Goal: Task Accomplishment & Management: Manage account settings

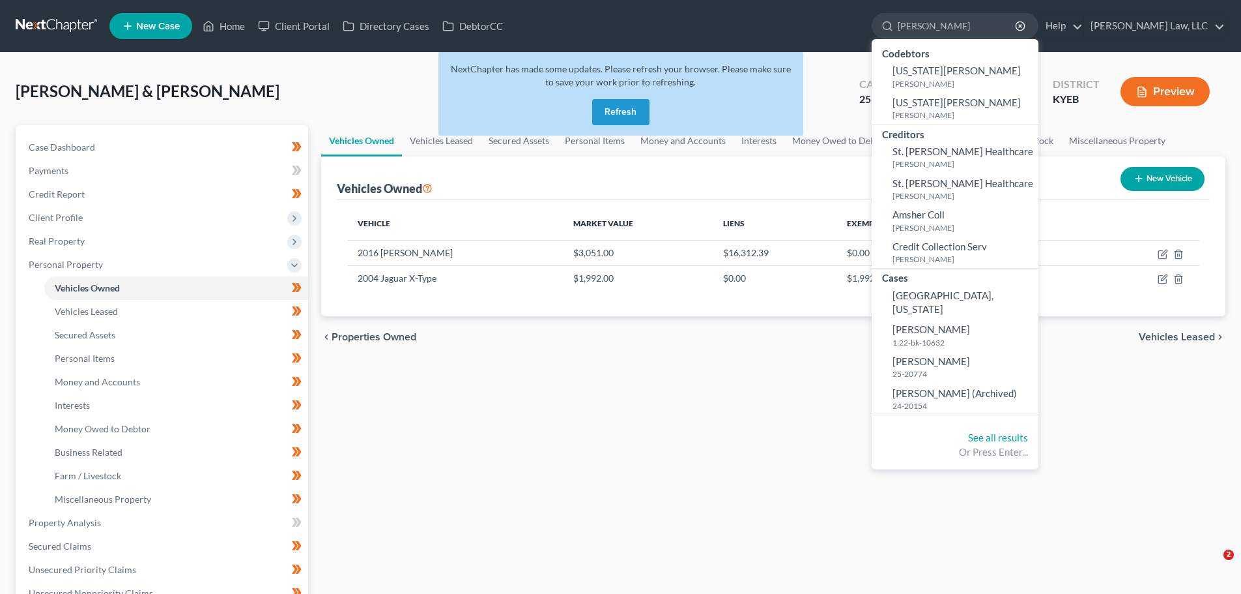
click at [60, 26] on link at bounding box center [57, 25] width 83 height 23
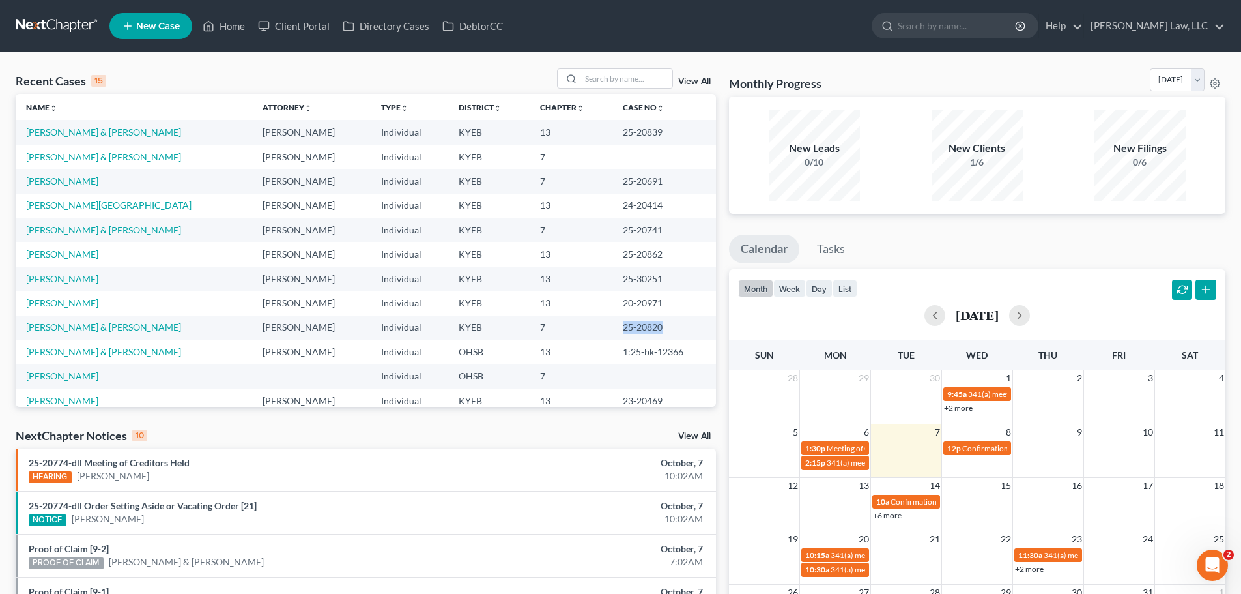
drag, startPoint x: 648, startPoint y: 328, endPoint x: 609, endPoint y: 334, distance: 38.9
click at [612, 334] on td "25-20820" at bounding box center [664, 327] width 104 height 24
copy td "25-20820"
click at [938, 28] on input "search" at bounding box center [957, 26] width 119 height 24
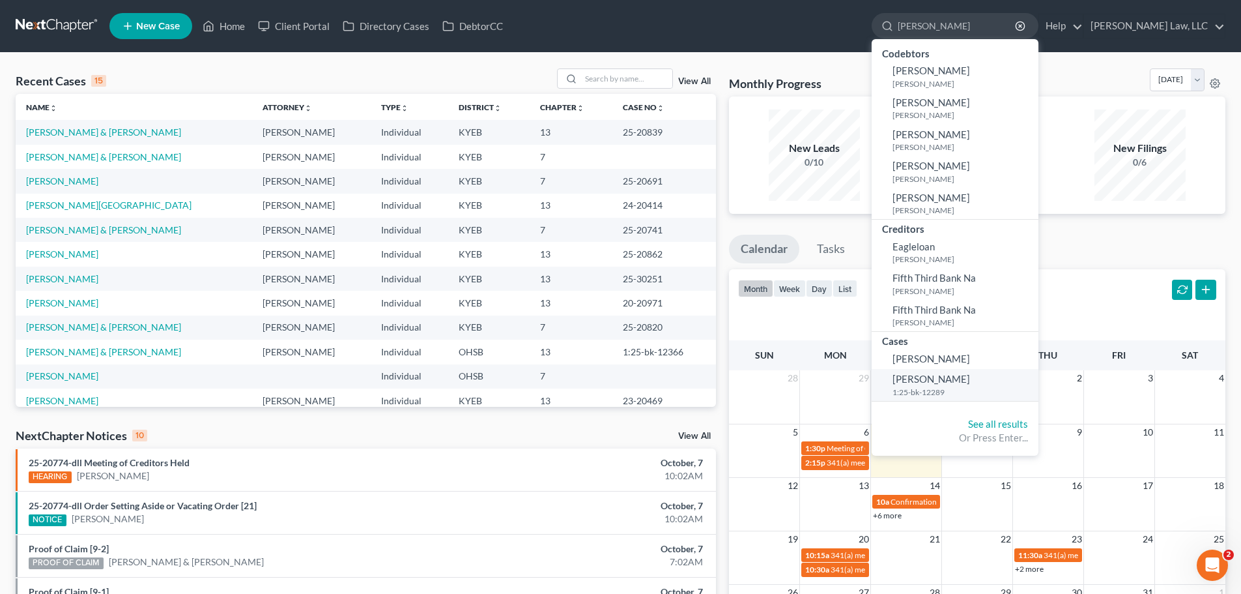
type input "demoss"
click at [922, 383] on span "Demoss, Kellie" at bounding box center [932, 379] width 78 height 12
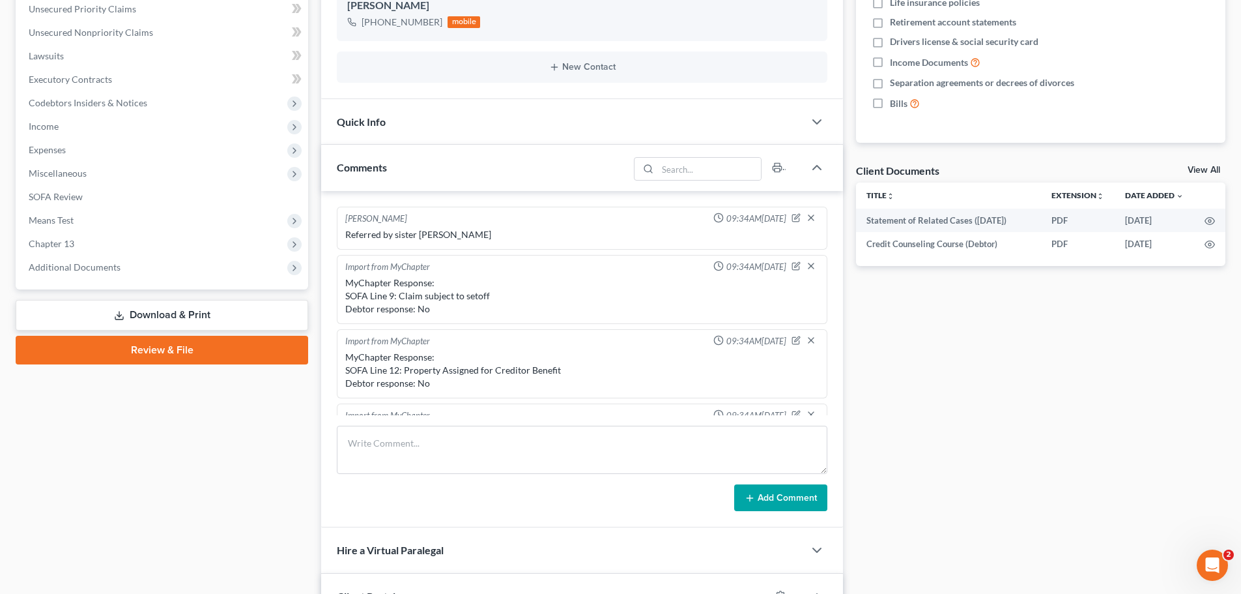
scroll to position [280, 0]
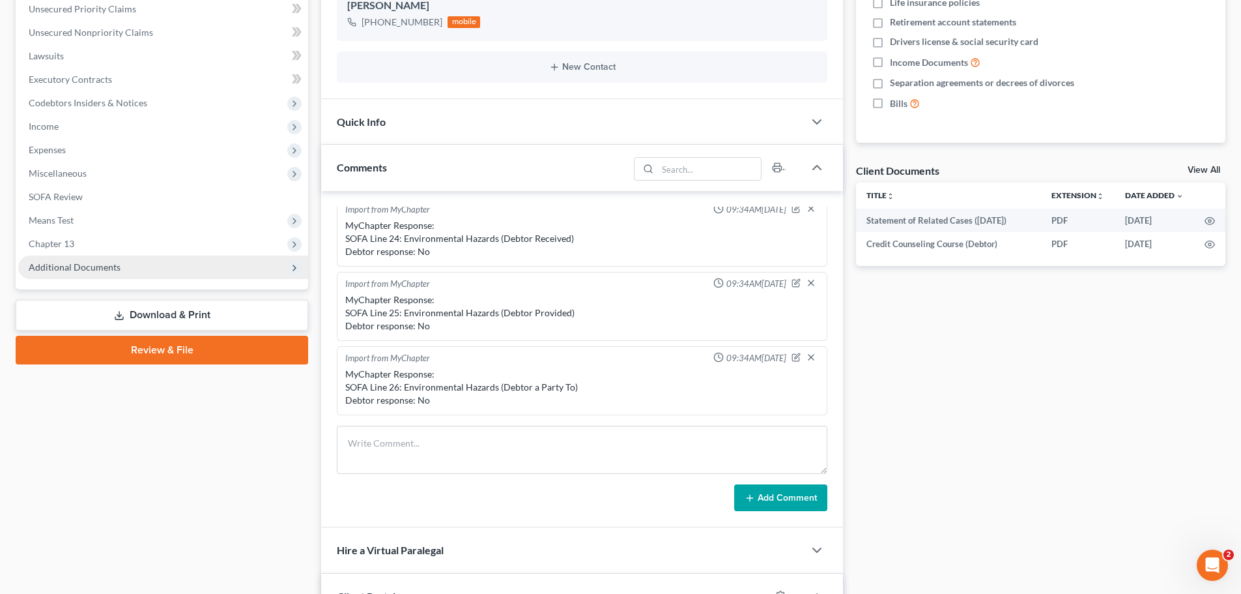
click at [68, 268] on span "Additional Documents" at bounding box center [75, 266] width 92 height 11
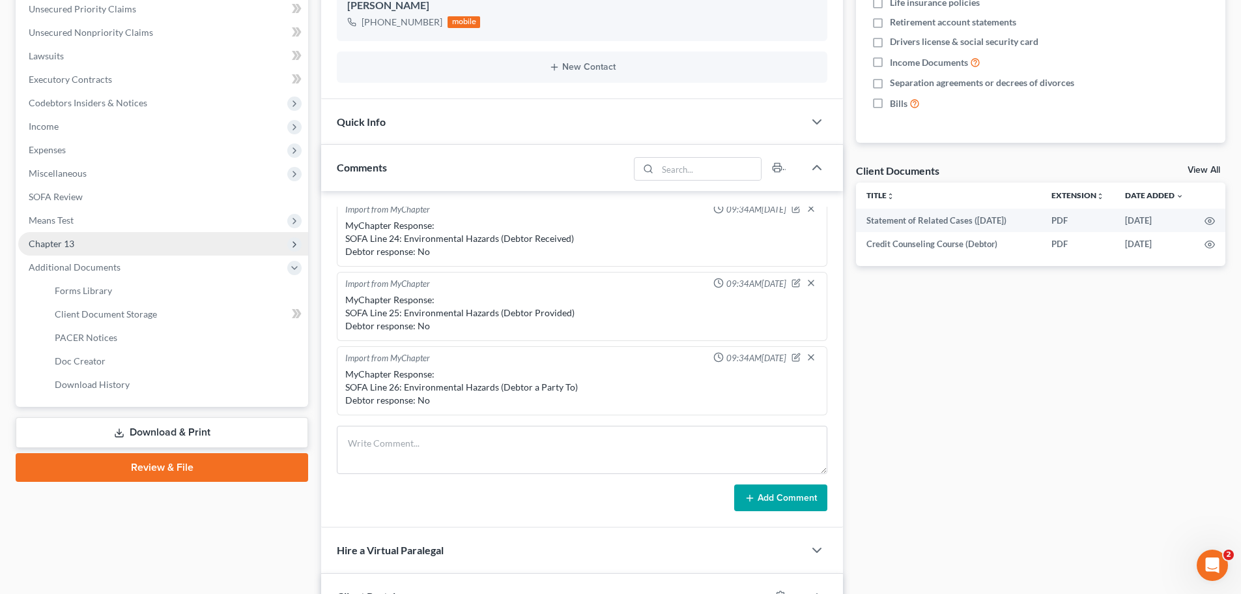
click at [76, 239] on span "Chapter 13" at bounding box center [163, 243] width 290 height 23
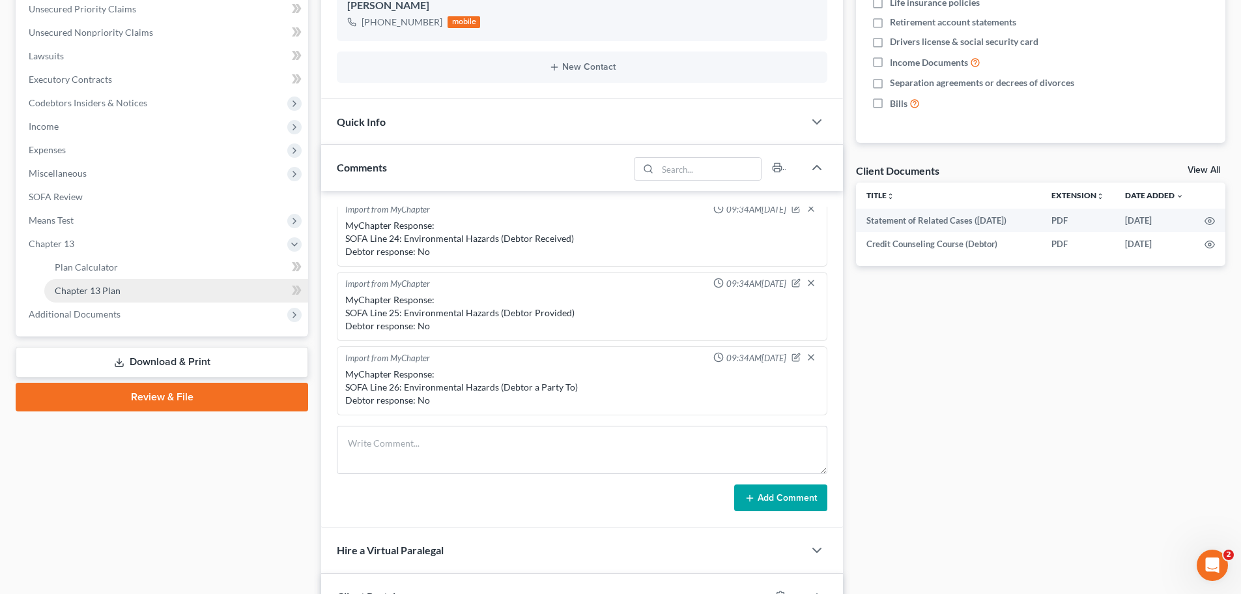
click at [85, 293] on span "Chapter 13 Plan" at bounding box center [88, 290] width 66 height 11
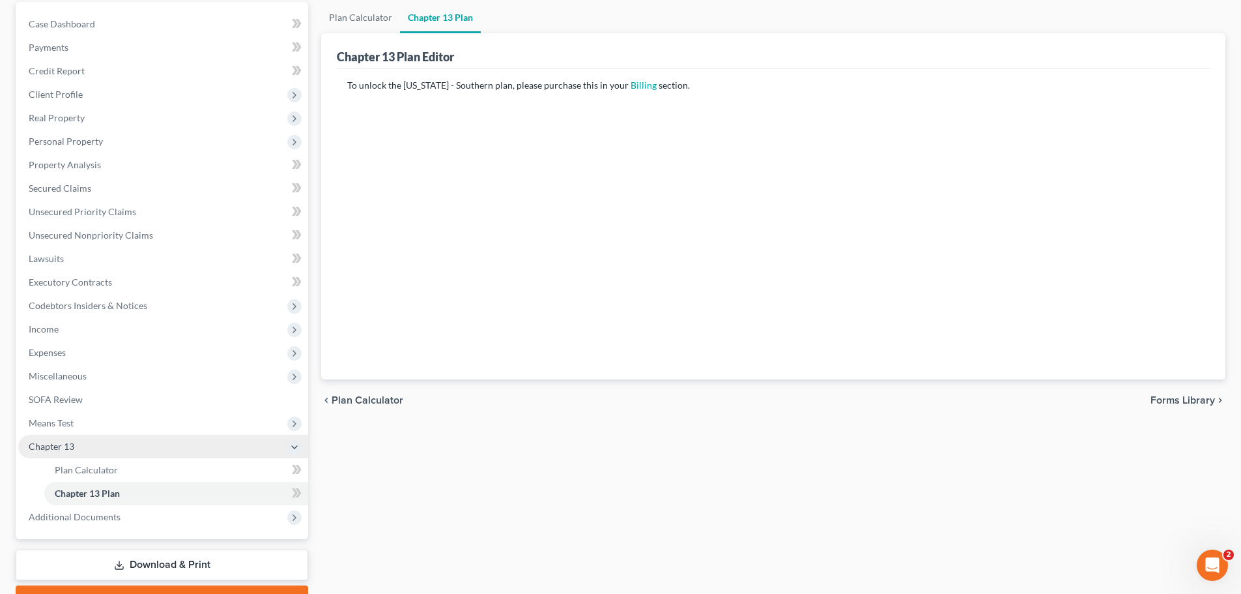
scroll to position [193, 0]
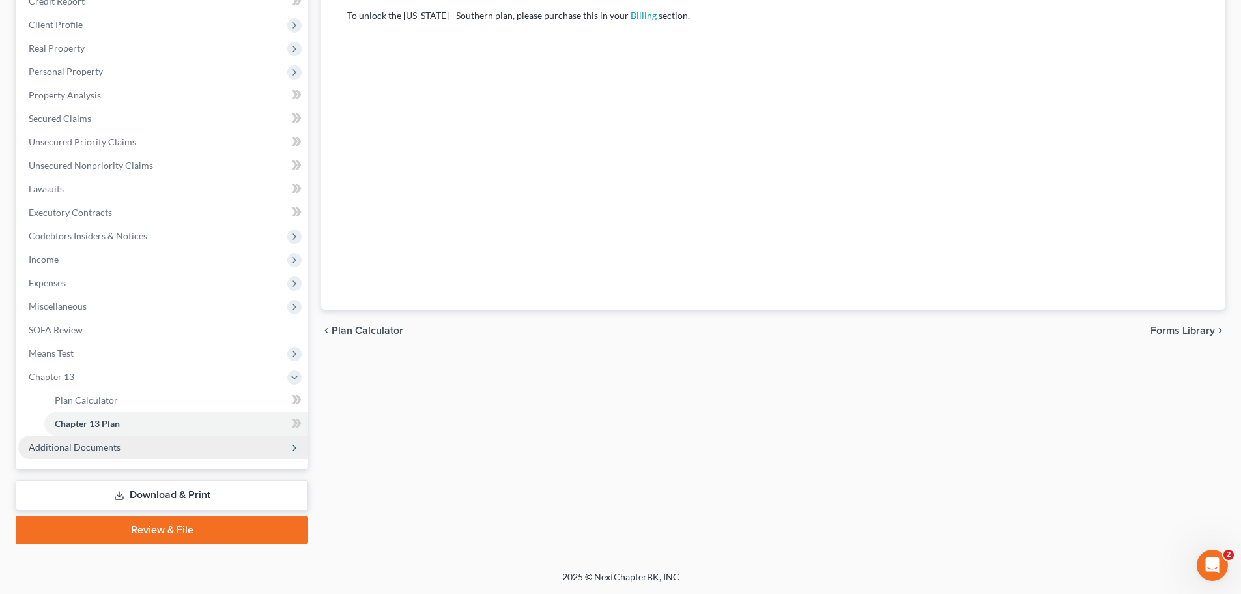
click at [79, 442] on span "Additional Documents" at bounding box center [75, 446] width 92 height 11
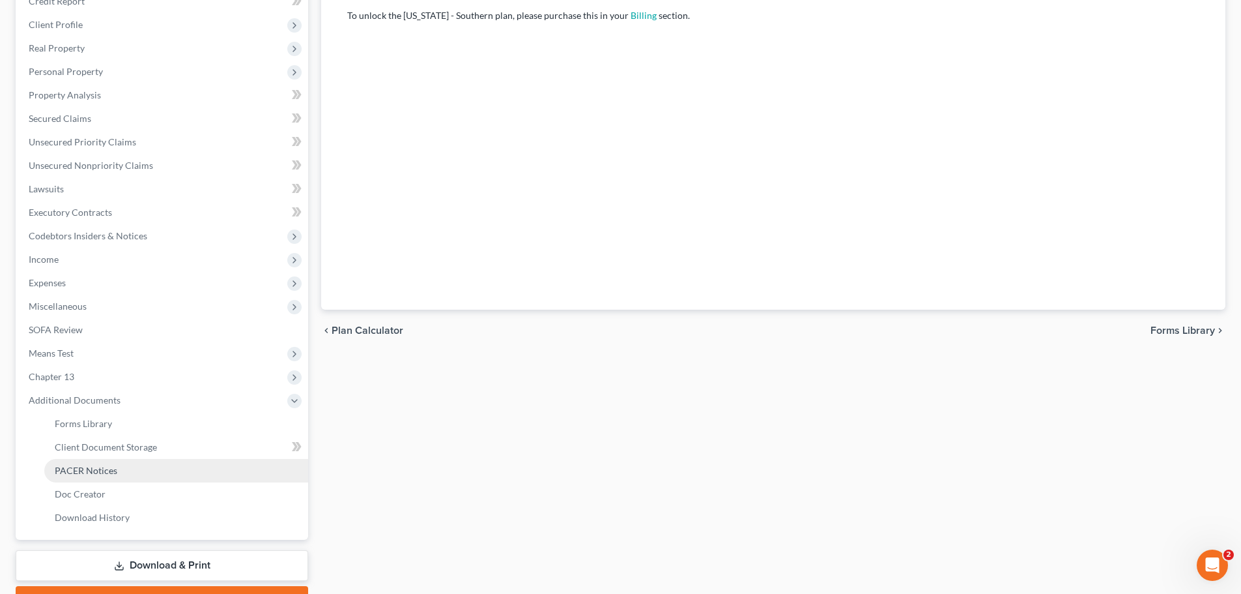
click at [81, 472] on span "PACER Notices" at bounding box center [86, 470] width 63 height 11
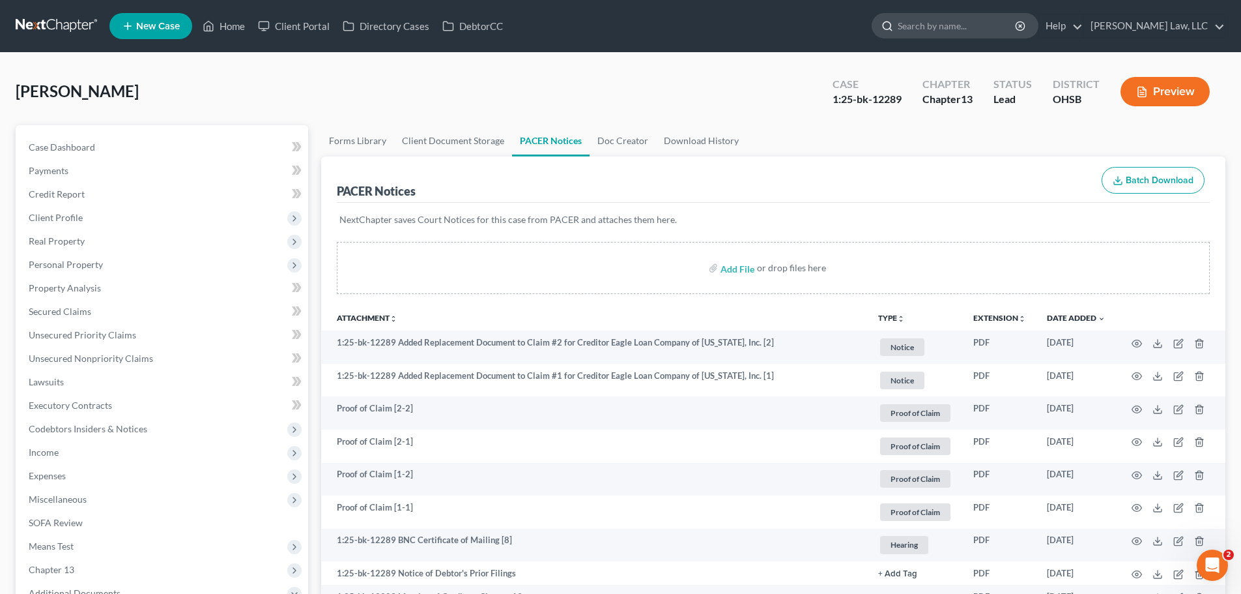
click at [916, 21] on input "search" at bounding box center [957, 26] width 119 height 24
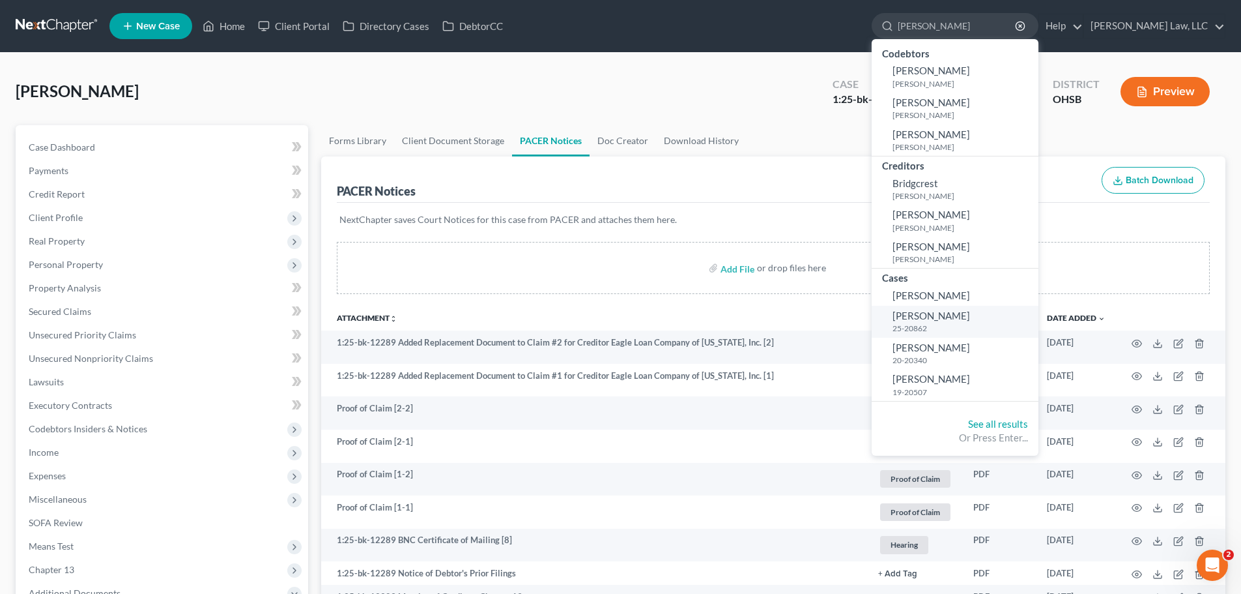
type input "brandy"
click at [932, 315] on span "Lawrence, Brandy" at bounding box center [932, 315] width 78 height 12
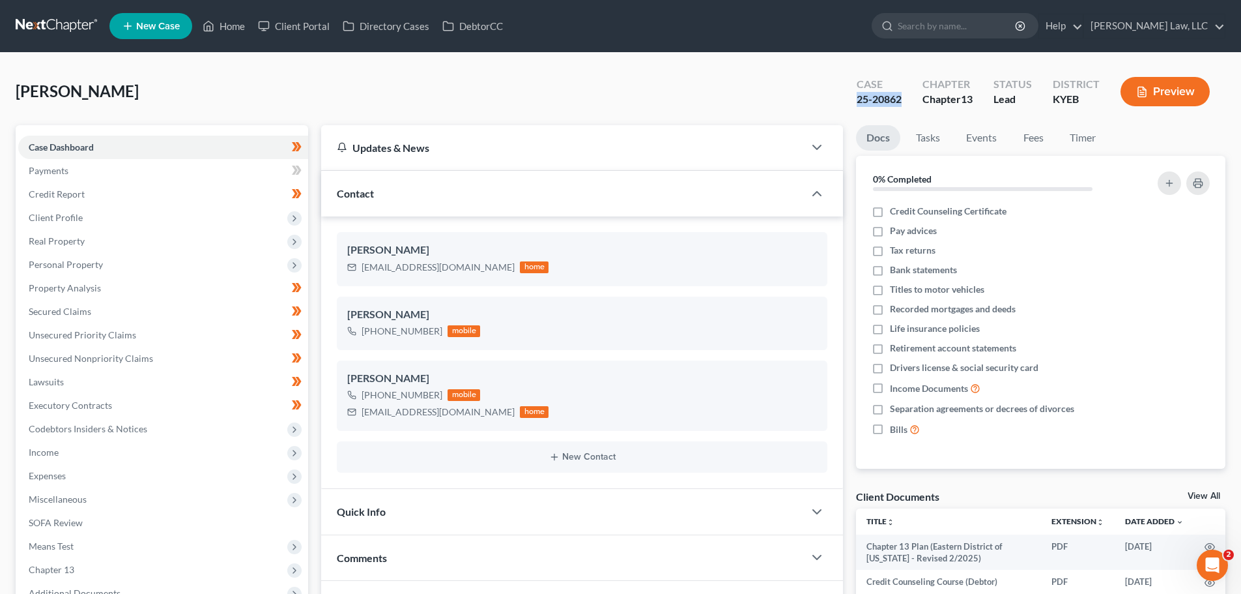
drag, startPoint x: 900, startPoint y: 99, endPoint x: 857, endPoint y: 100, distance: 43.0
click at [857, 100] on div "25-20862" at bounding box center [879, 99] width 45 height 15
copy div "25-20862"
click at [938, 20] on input "search" at bounding box center [957, 26] width 119 height 24
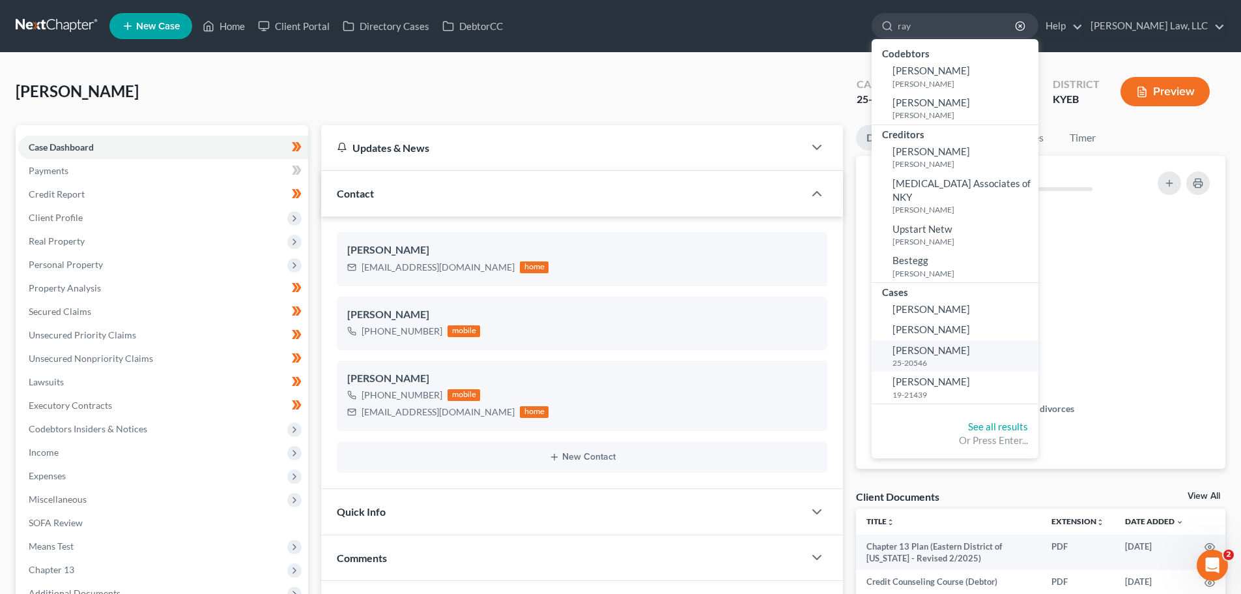
type input "ray"
click at [930, 344] on span "Ray, Alan" at bounding box center [932, 350] width 78 height 12
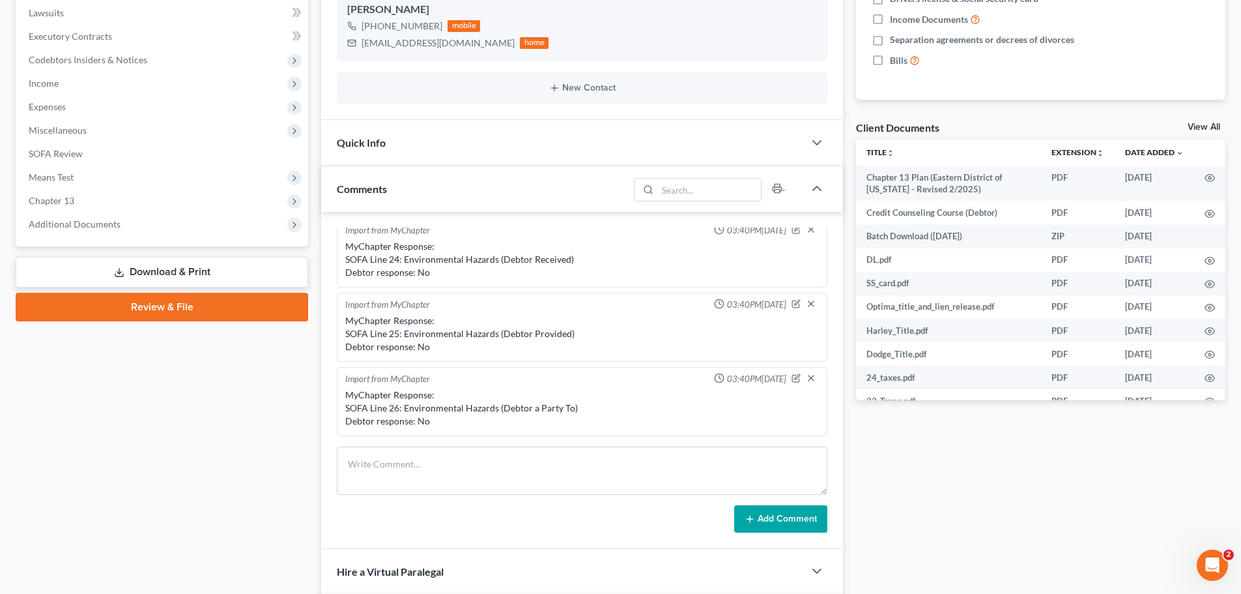
scroll to position [391, 0]
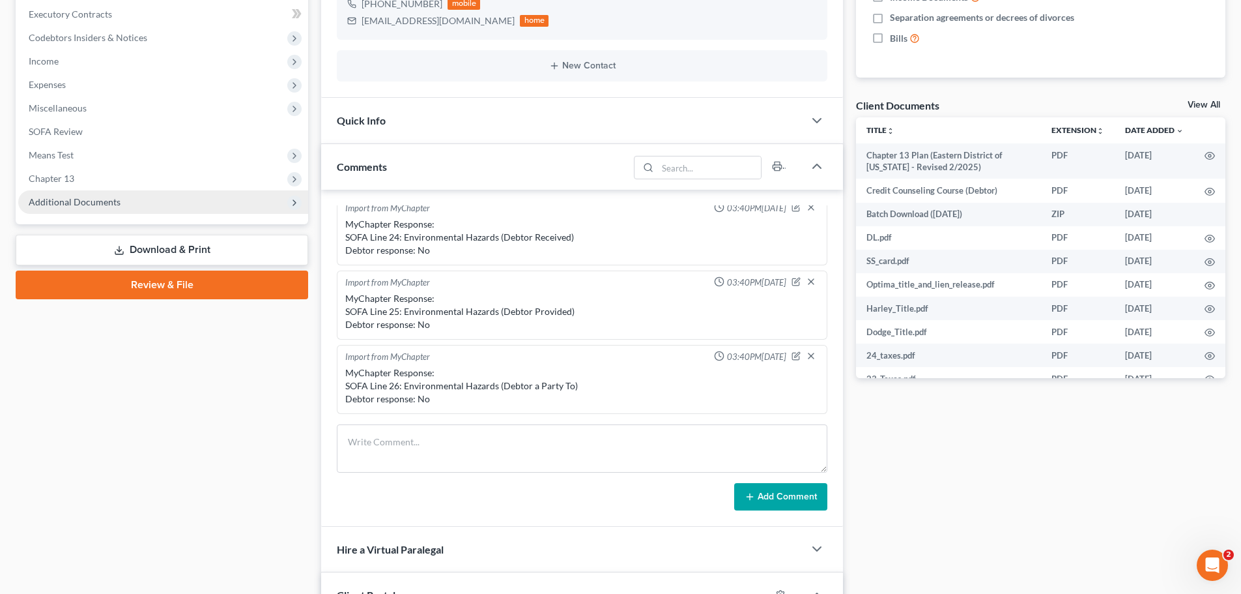
click at [60, 197] on span "Additional Documents" at bounding box center [75, 201] width 92 height 11
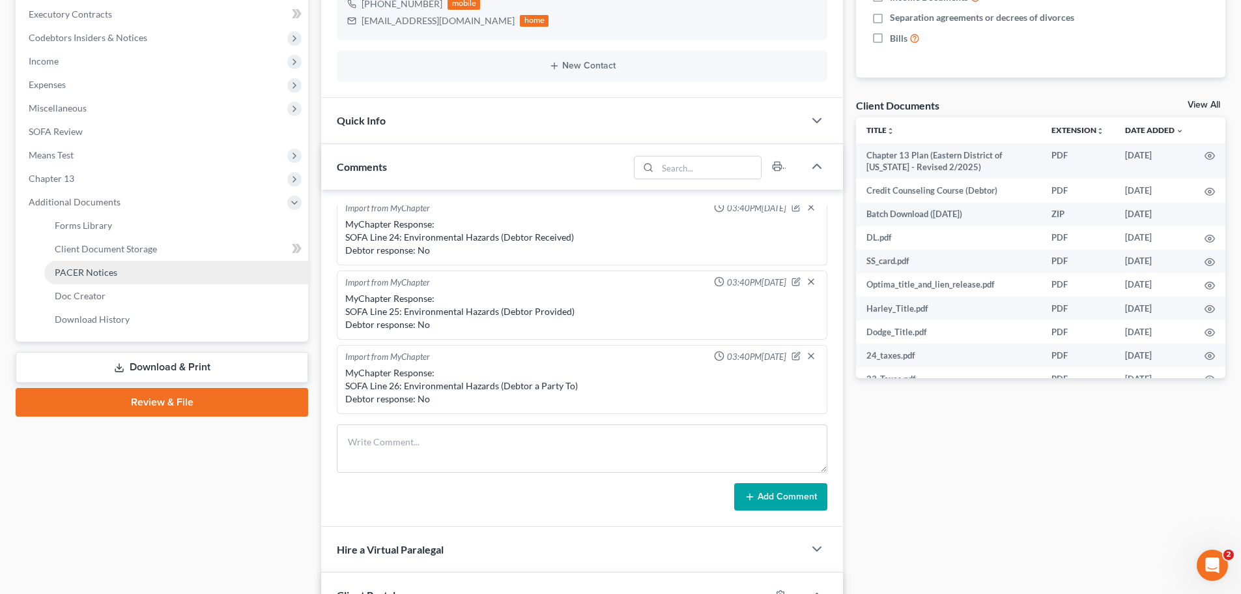
click at [89, 267] on span "PACER Notices" at bounding box center [86, 271] width 63 height 11
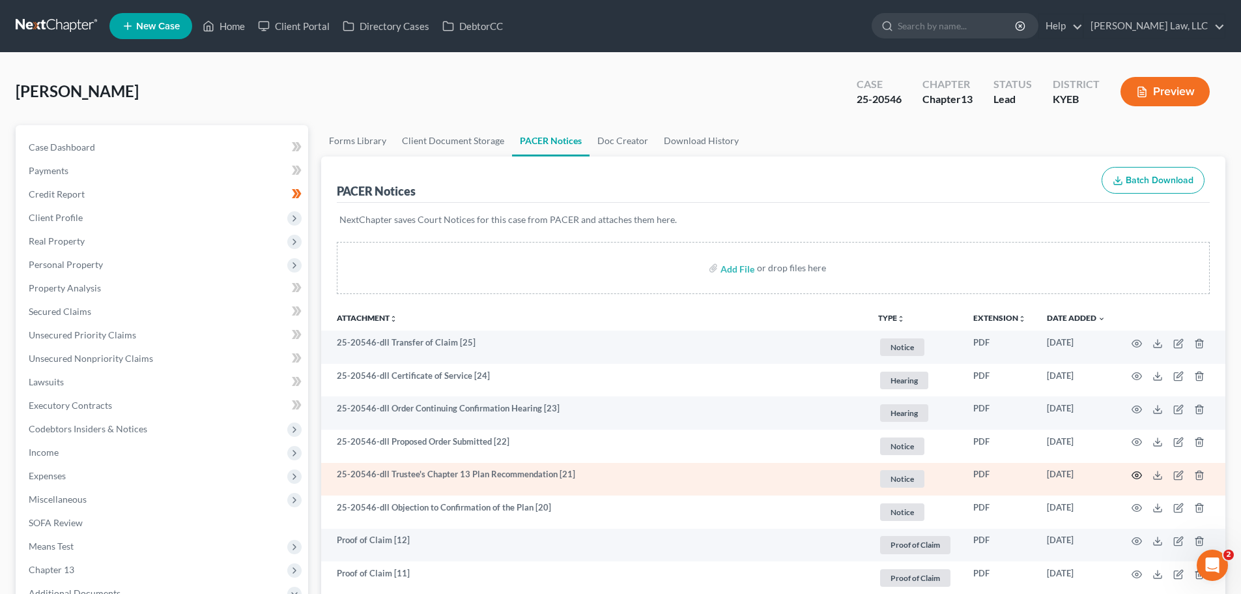
click at [1138, 474] on icon "button" at bounding box center [1137, 475] width 10 height 10
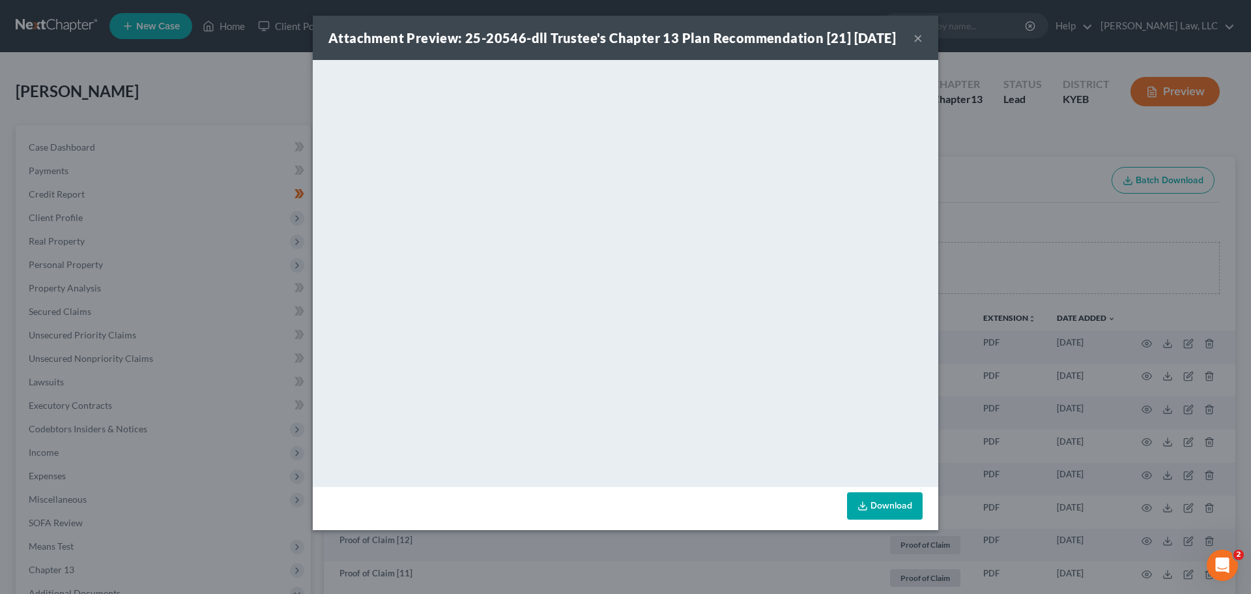
click at [916, 46] on button "×" at bounding box center [917, 38] width 9 height 16
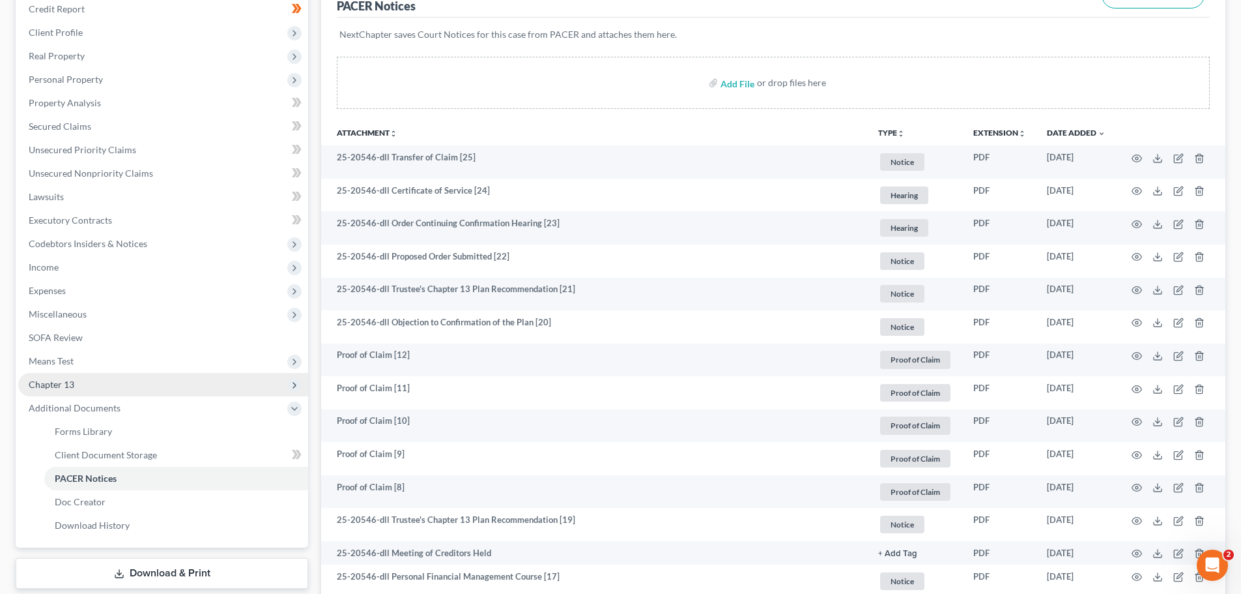
scroll to position [195, 0]
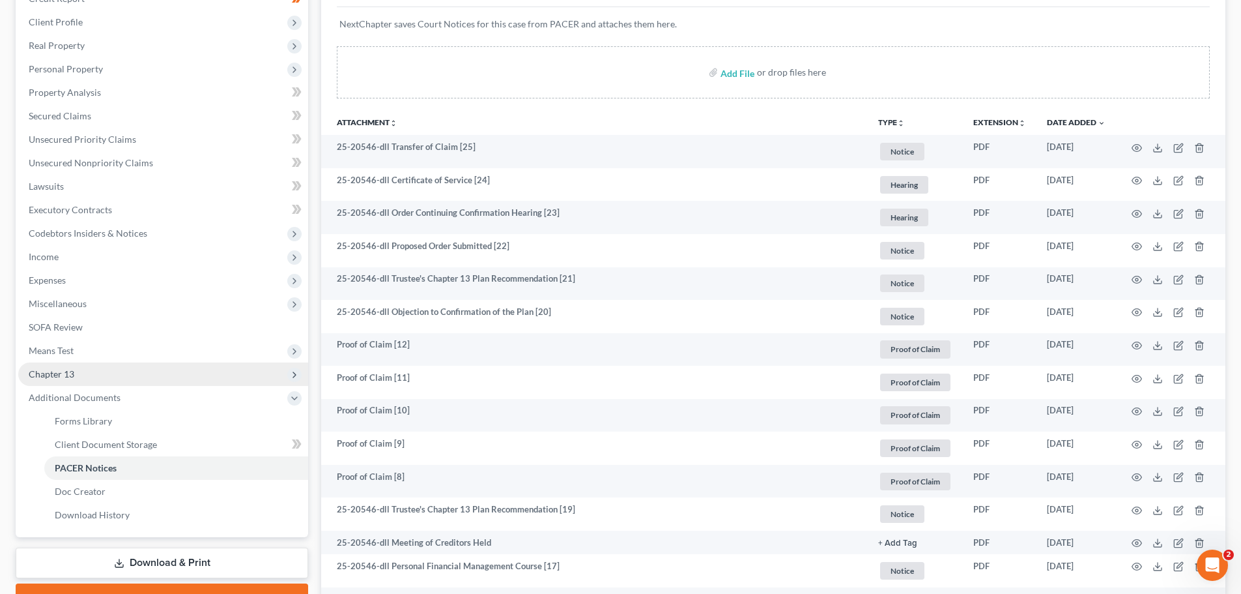
click at [55, 375] on span "Chapter 13" at bounding box center [52, 373] width 46 height 11
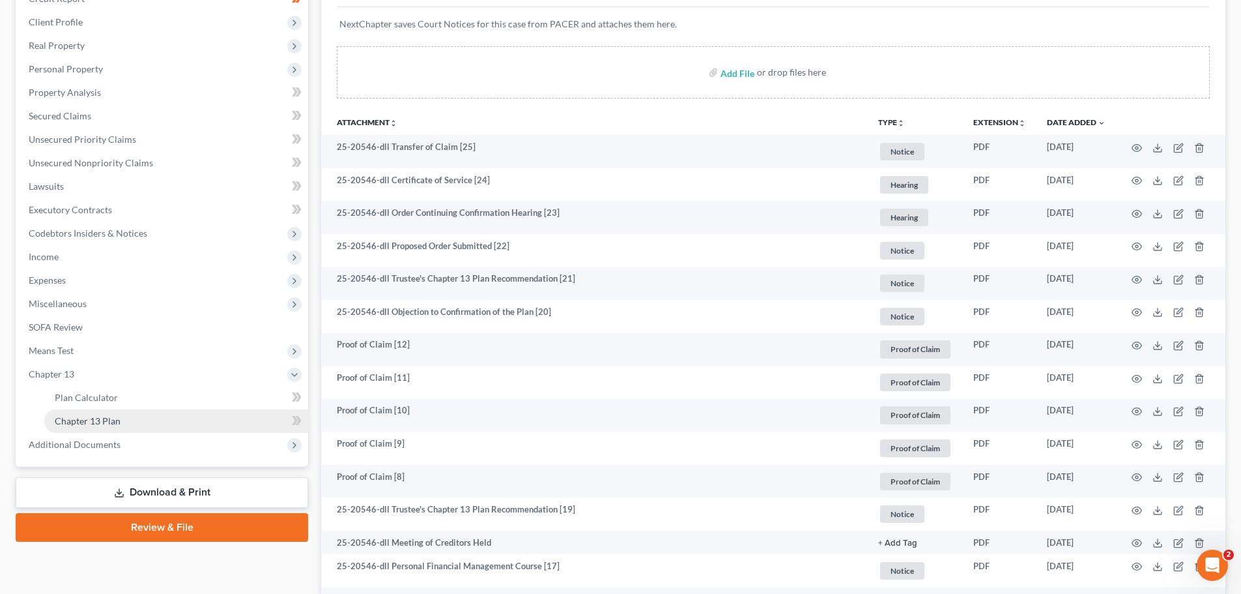
click at [68, 424] on span "Chapter 13 Plan" at bounding box center [88, 420] width 66 height 11
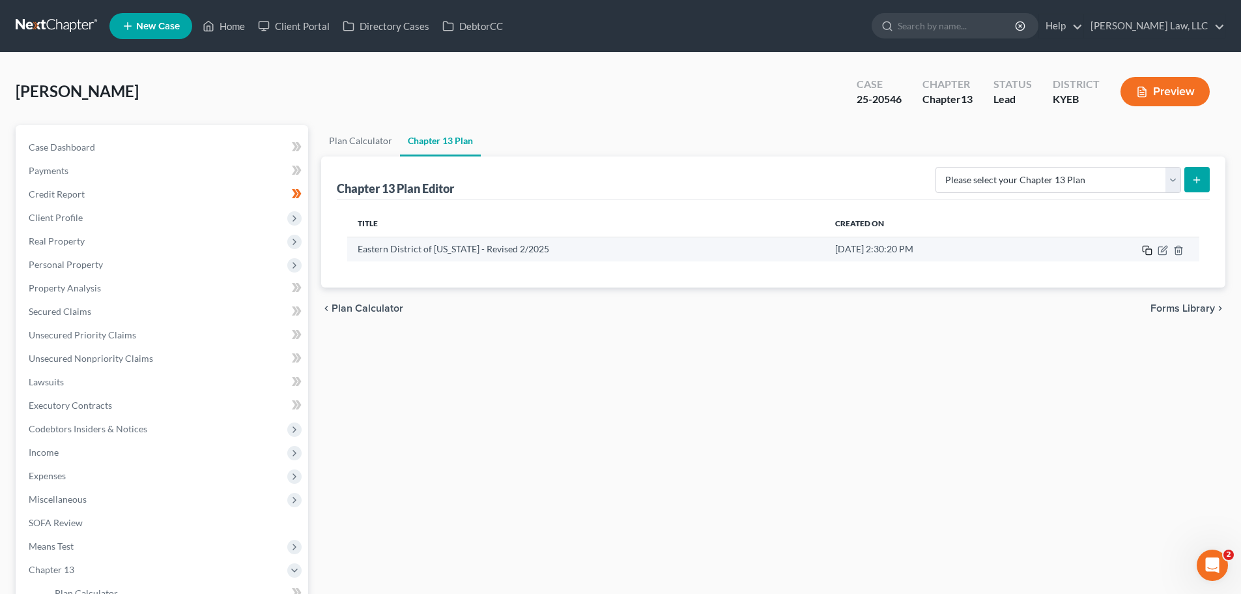
click at [1149, 249] on rect "button" at bounding box center [1149, 252] width 6 height 6
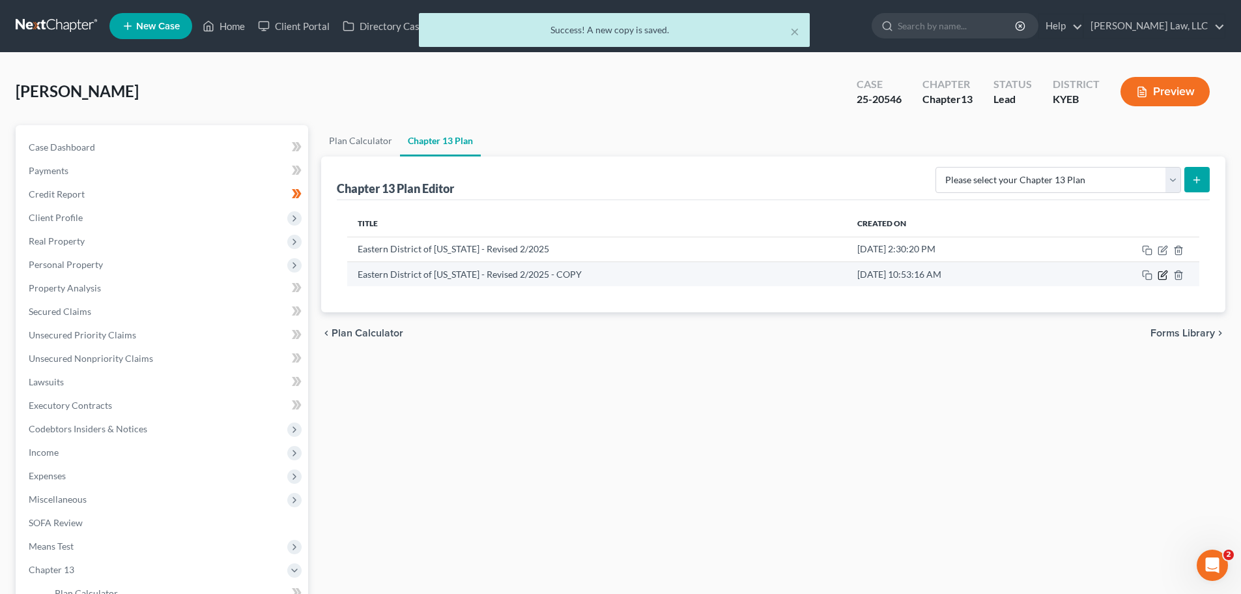
click at [1166, 276] on icon "button" at bounding box center [1162, 276] width 8 height 8
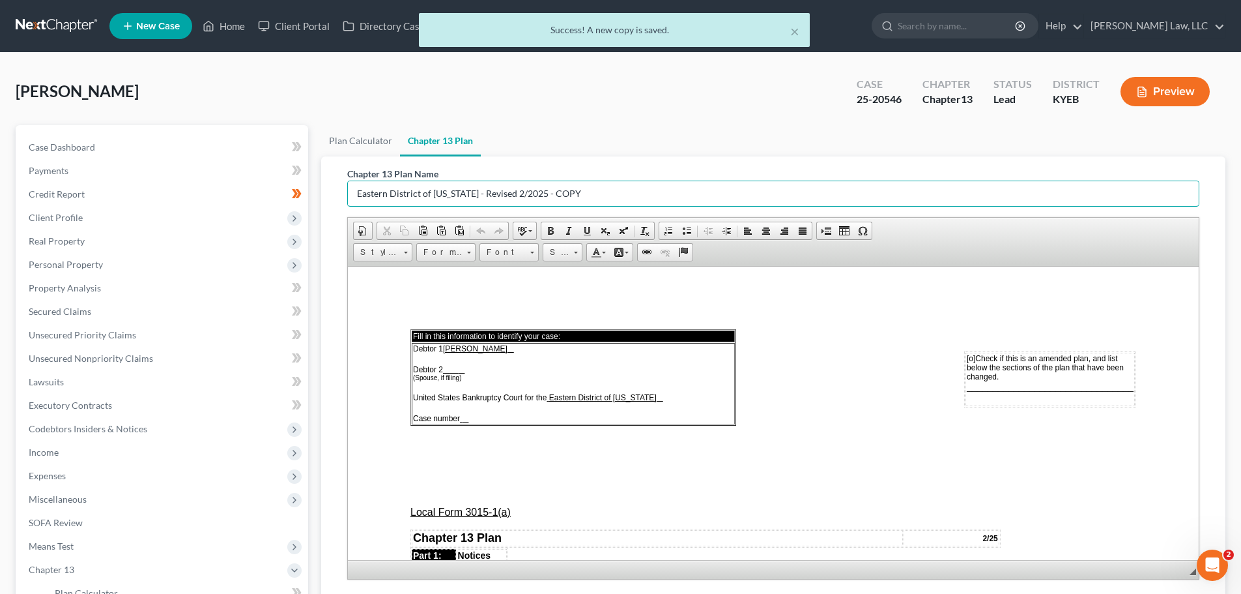
drag, startPoint x: 634, startPoint y: 193, endPoint x: 306, endPoint y: 194, distance: 328.4
click at [309, 195] on div "Petition Navigation Case Dashboard Payments Invoices Payments Payments Credit R…" at bounding box center [620, 431] width 1223 height 612
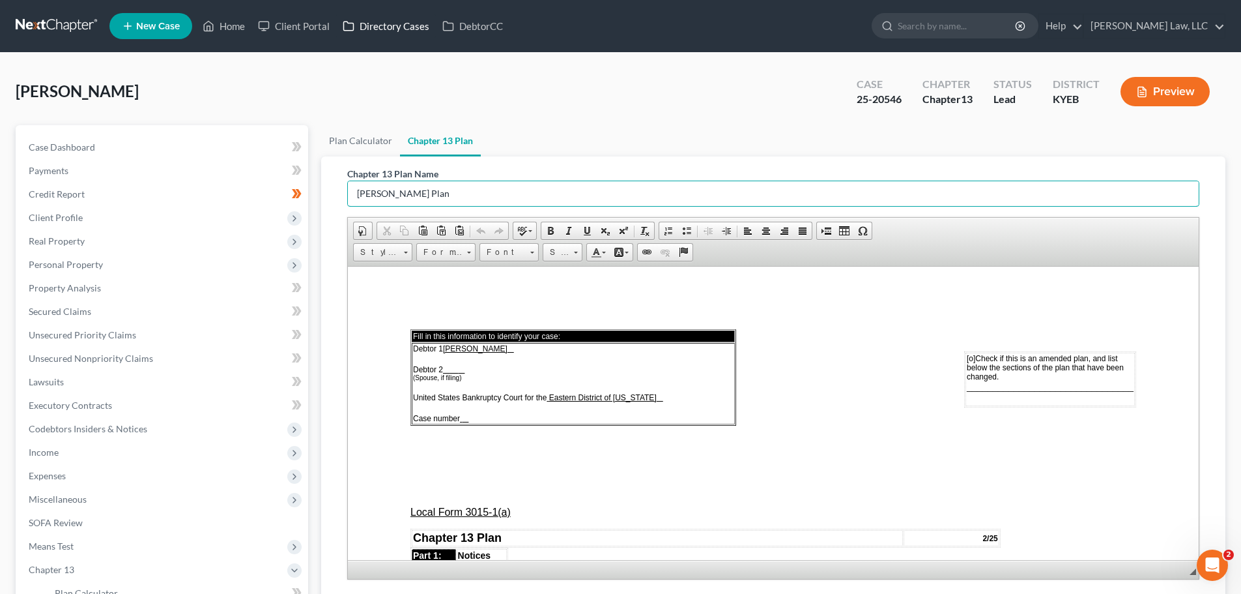
type input "Ray, Alan - Amended Plan"
